Goal: Check status: Check status

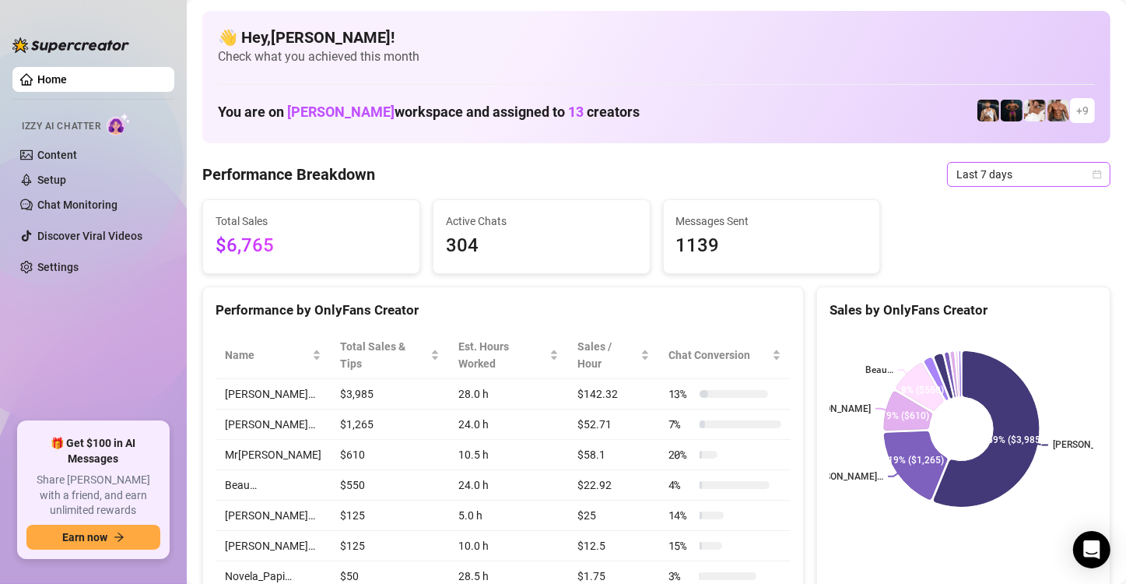
click at [981, 180] on span "Last 7 days" at bounding box center [1029, 174] width 145 height 23
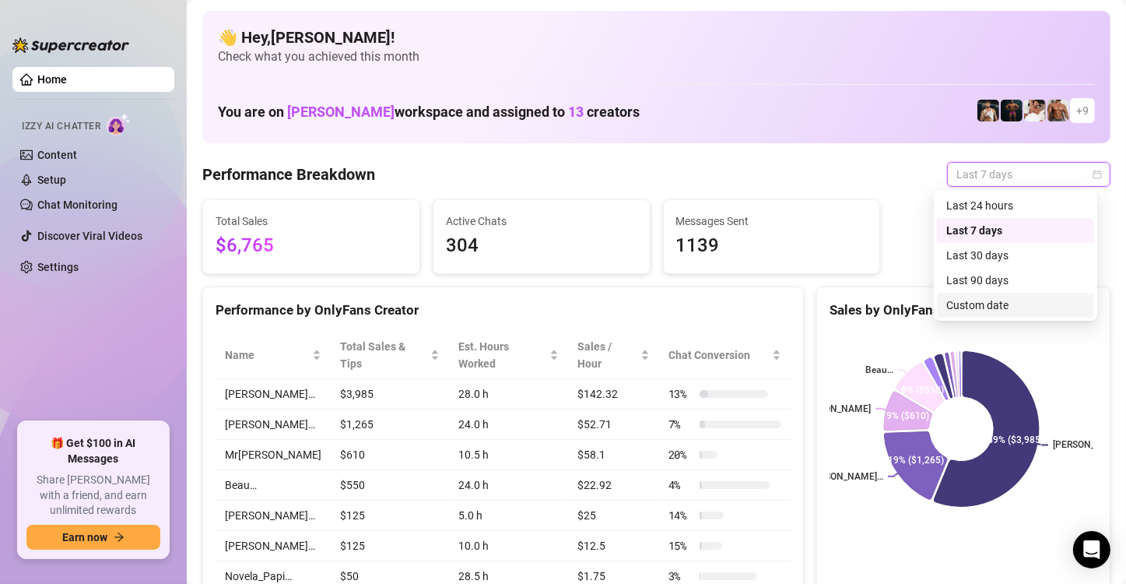
click at [985, 309] on div "Custom date" at bounding box center [1015, 305] width 139 height 17
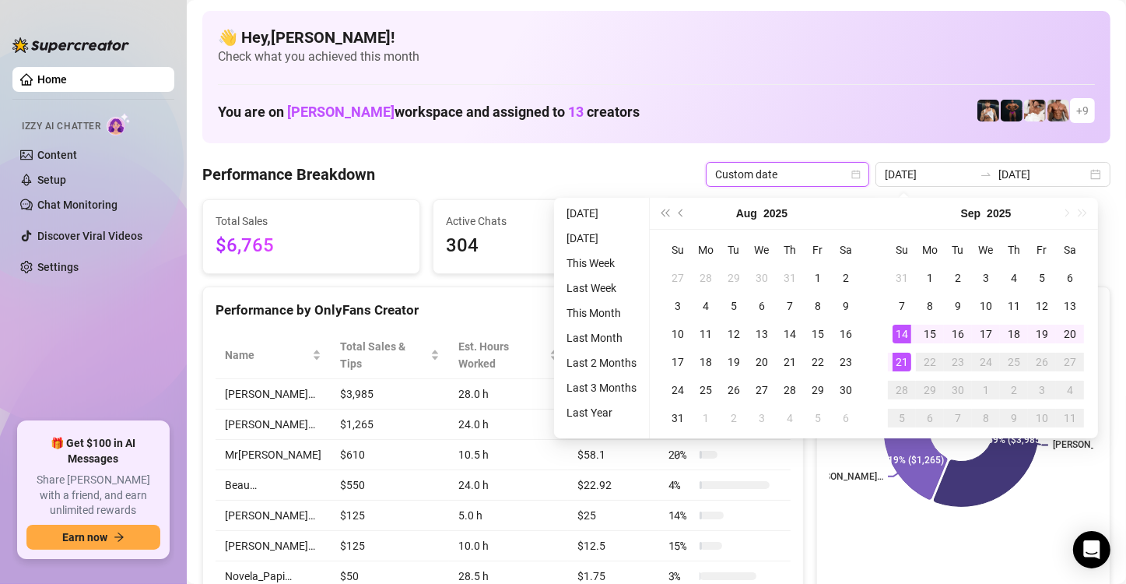
type input "[DATE]"
click at [902, 363] on div "21" at bounding box center [902, 362] width 19 height 19
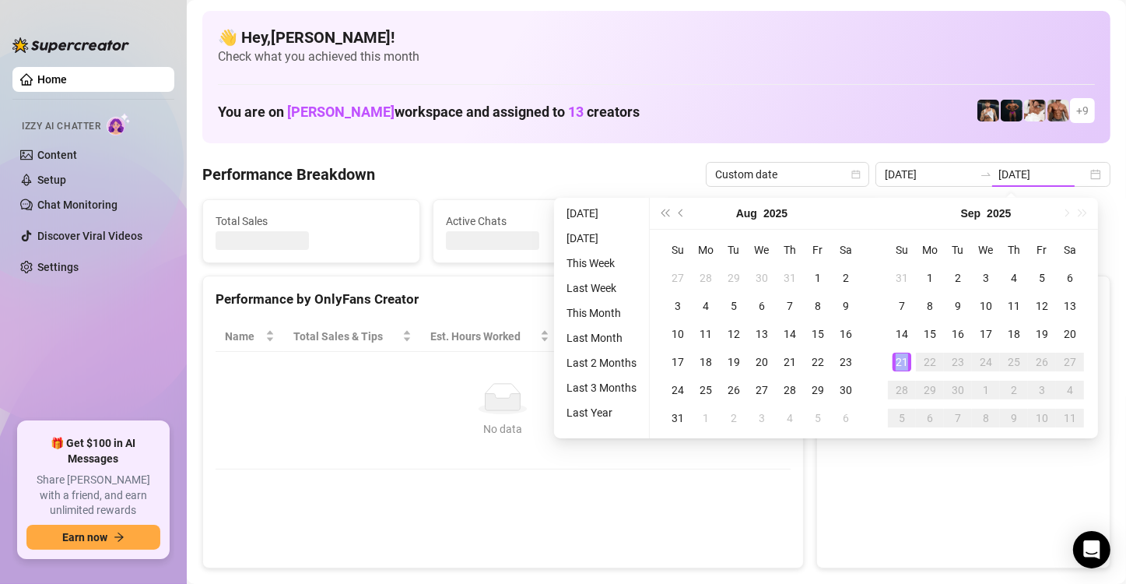
type input "[DATE]"
